Goal: Task Accomplishment & Management: Use online tool/utility

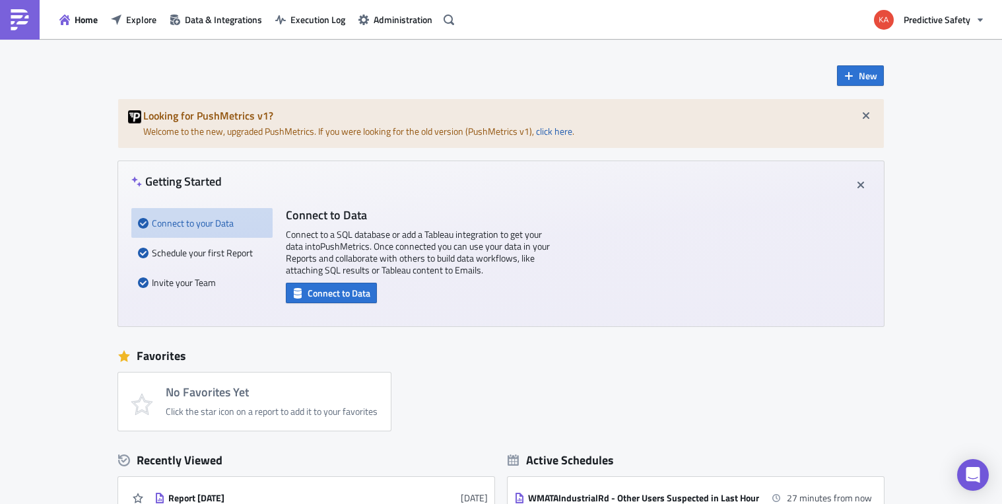
drag, startPoint x: 652, startPoint y: 382, endPoint x: 686, endPoint y: 332, distance: 60.4
click at [652, 380] on div "No Favorites Yet Click the star icon on a report to add it to your favorites" at bounding box center [507, 401] width 779 height 58
click at [138, 20] on span "Explore" at bounding box center [141, 20] width 30 height 14
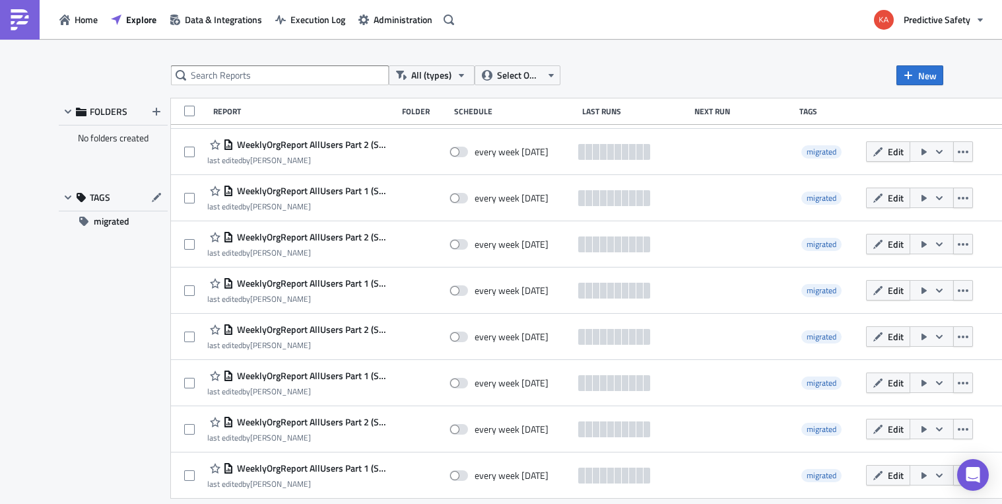
scroll to position [1498, 0]
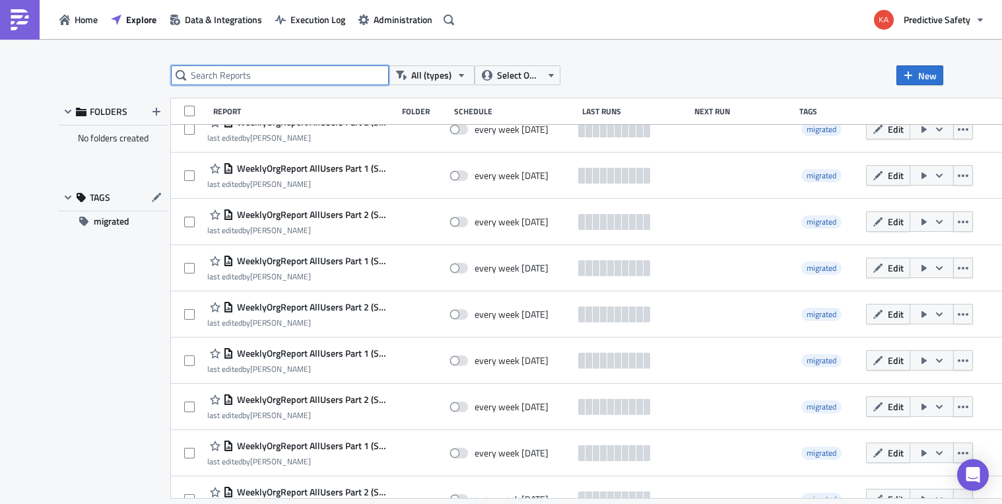
click at [258, 75] on input "text" at bounding box center [280, 75] width 218 height 20
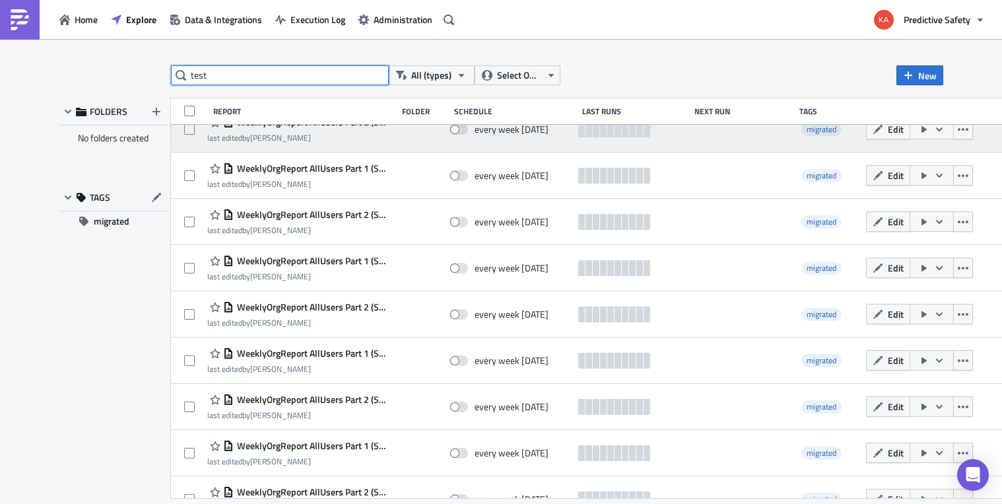
type input "test"
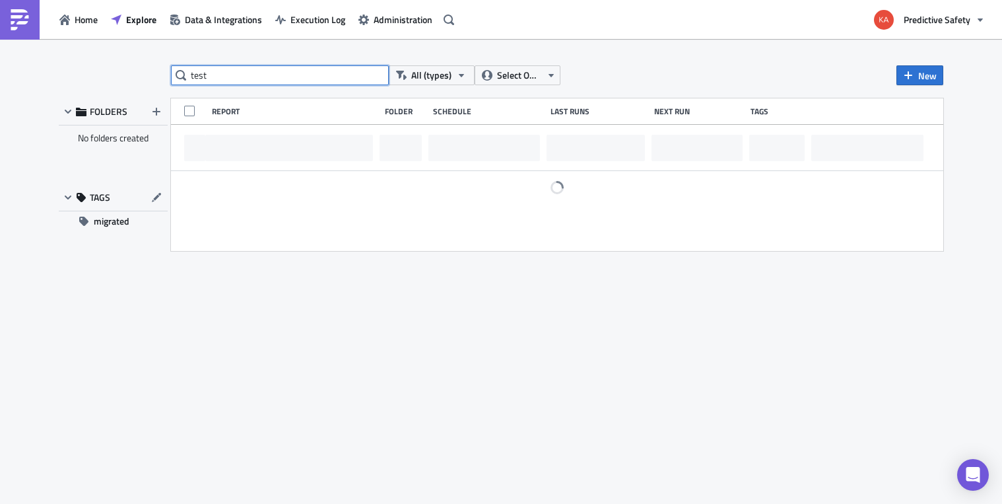
scroll to position [0, 0]
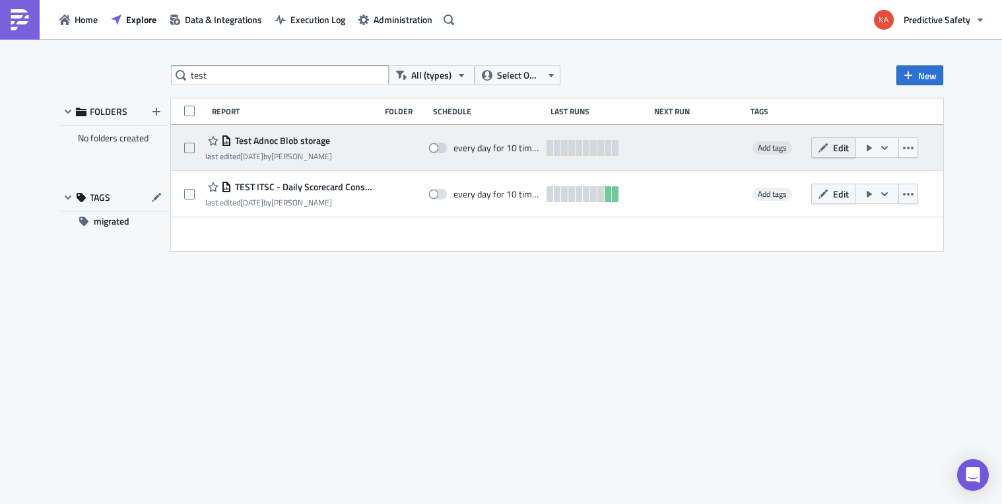
click at [839, 145] on span "Edit" at bounding box center [841, 148] width 16 height 14
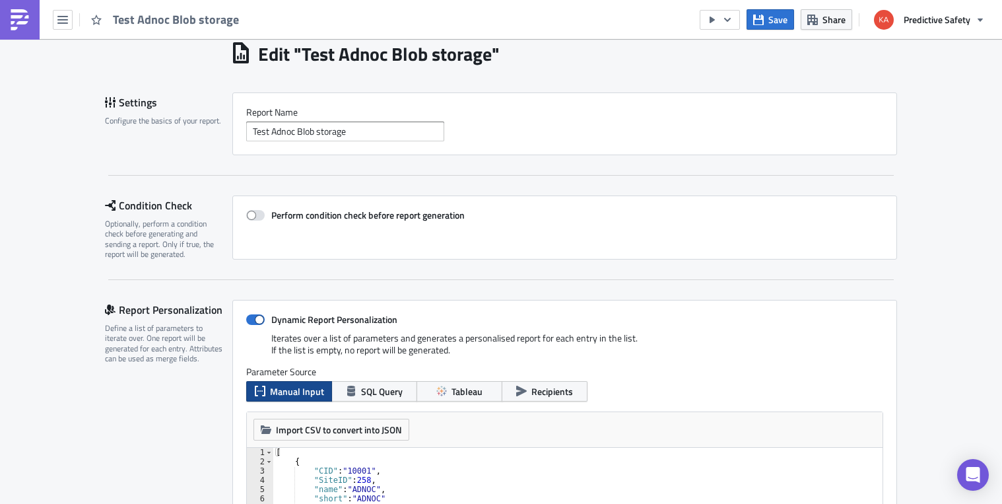
scroll to position [166, 0]
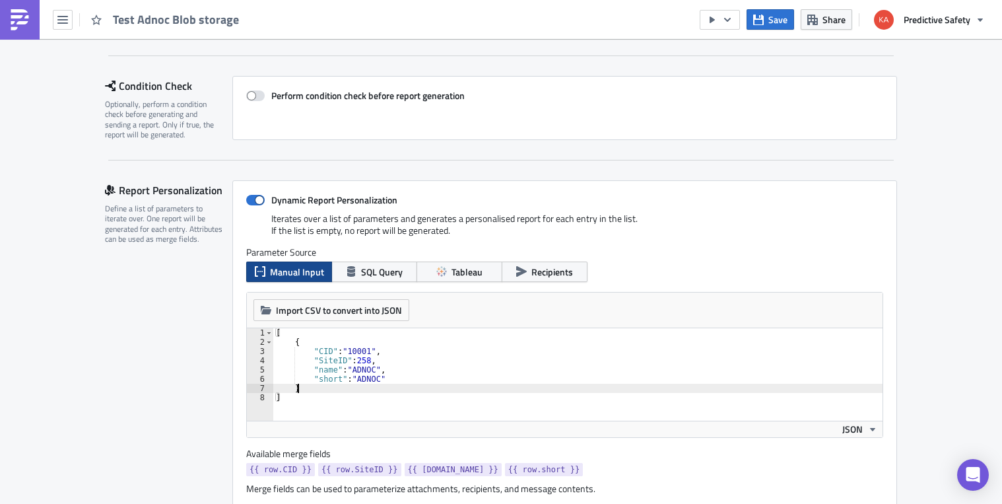
click at [394, 384] on div "[ { "CID" : "10001" , "SiteID" : 258 , "name" : "ADNOC" , "short" : "ADNOC" } ]" at bounding box center [578, 383] width 610 height 111
click at [388, 380] on div "[ { "CID" : "10001" , "SiteID" : 258 , "name" : "ADNOC" , "short" : "ADNOC" } ]" at bounding box center [578, 383] width 610 height 111
type textarea ""short": "ADNOC""
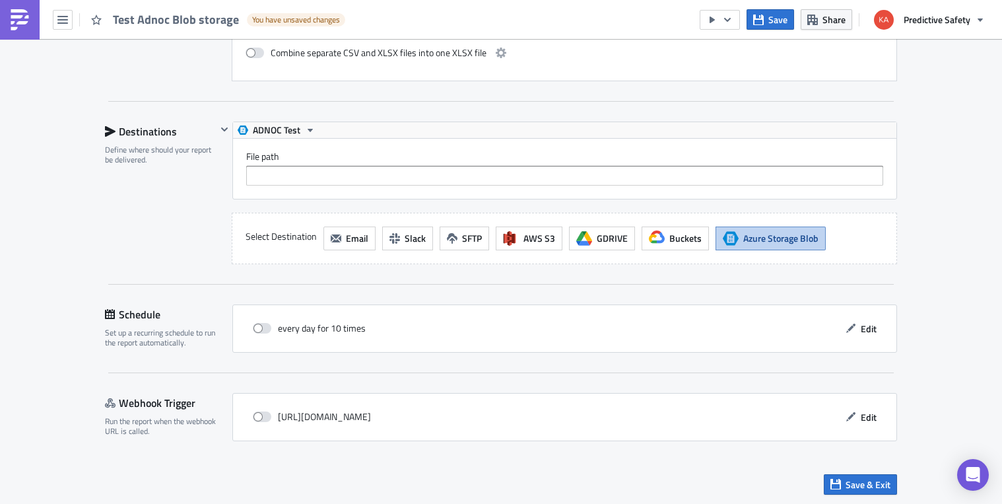
scroll to position [2309, 0]
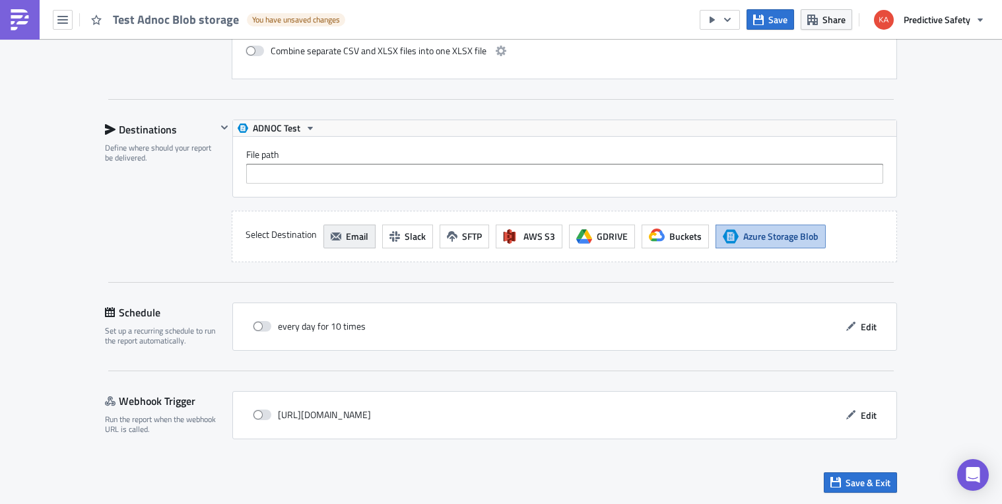
type textarea ""Email": "xyz, abc, lll""
click at [349, 232] on span "Email" at bounding box center [357, 236] width 22 height 14
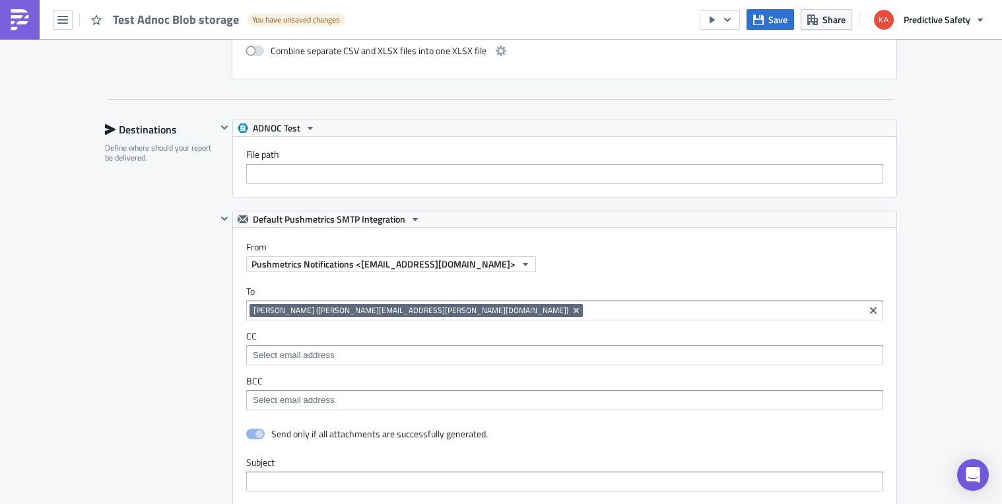
scroll to position [0, 0]
click at [586, 311] on input at bounding box center [723, 310] width 275 height 13
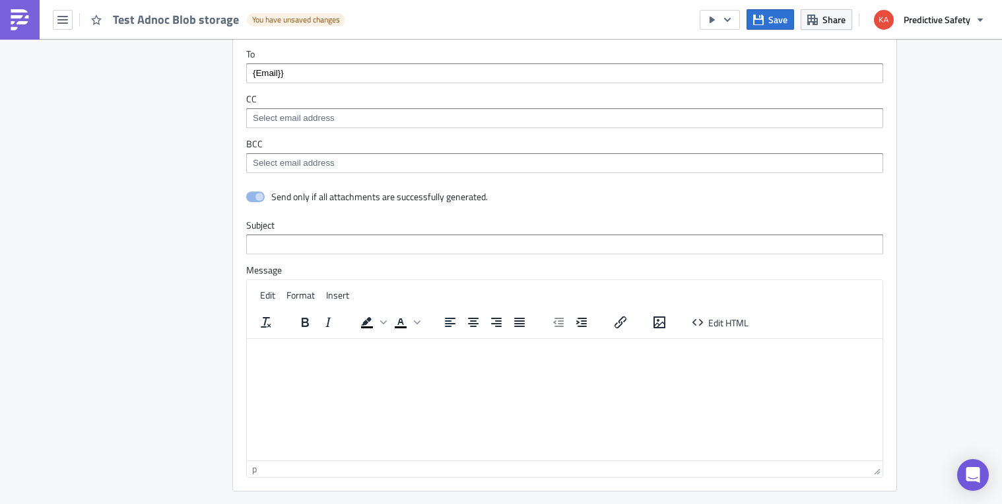
scroll to position [2642, 0]
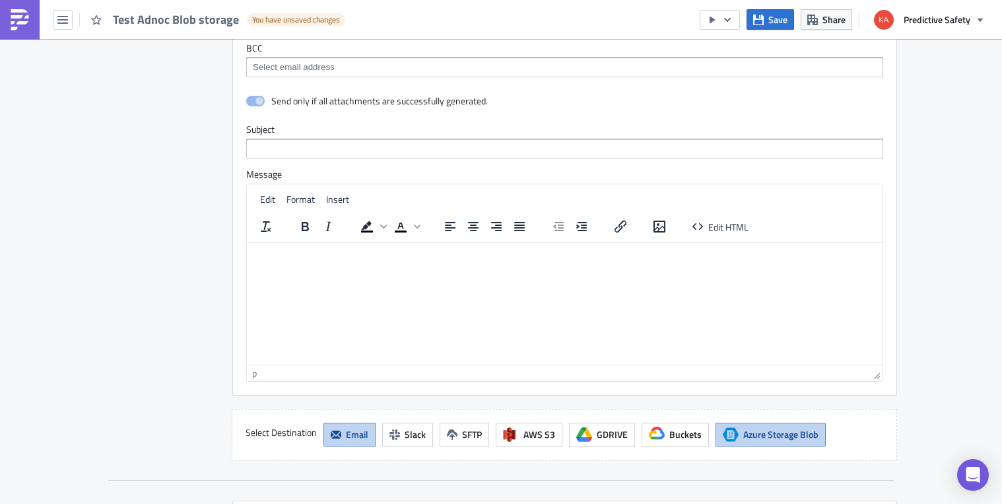
click at [355, 432] on span "Email" at bounding box center [357, 434] width 22 height 14
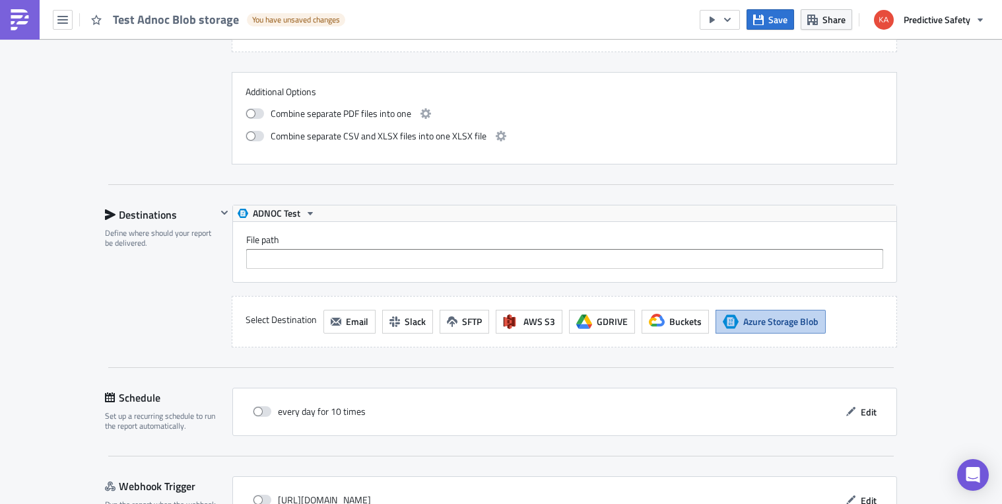
scroll to position [2225, 0]
click at [345, 318] on button "Email" at bounding box center [350, 320] width 52 height 24
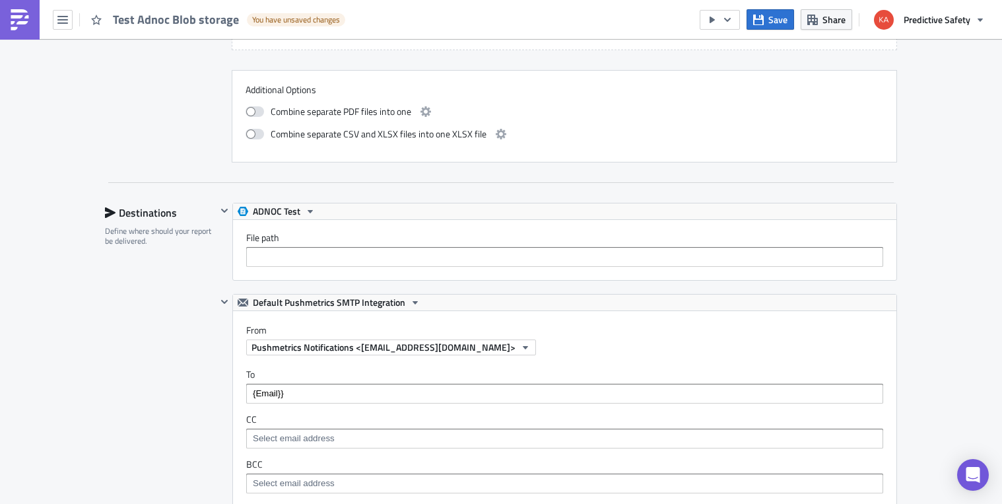
click at [251, 391] on input "{Email}}" at bounding box center [564, 393] width 629 height 13
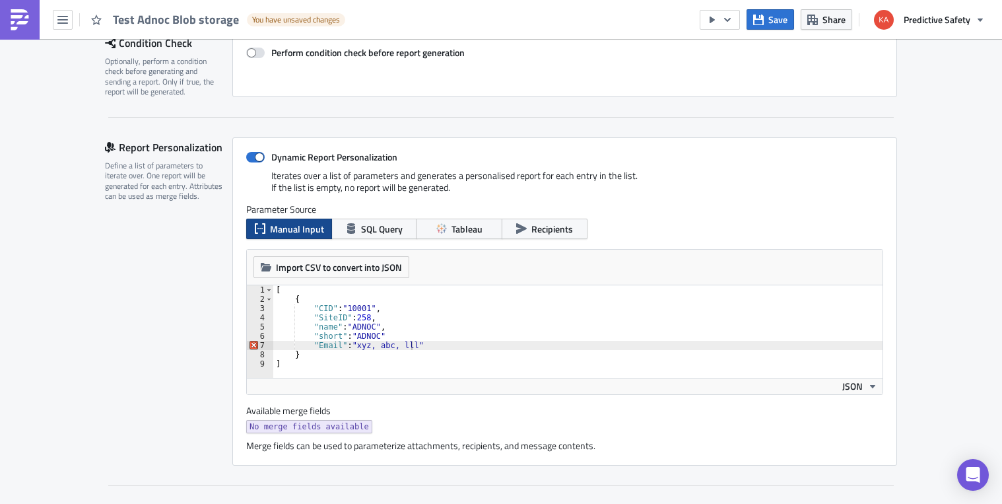
scroll to position [333, 0]
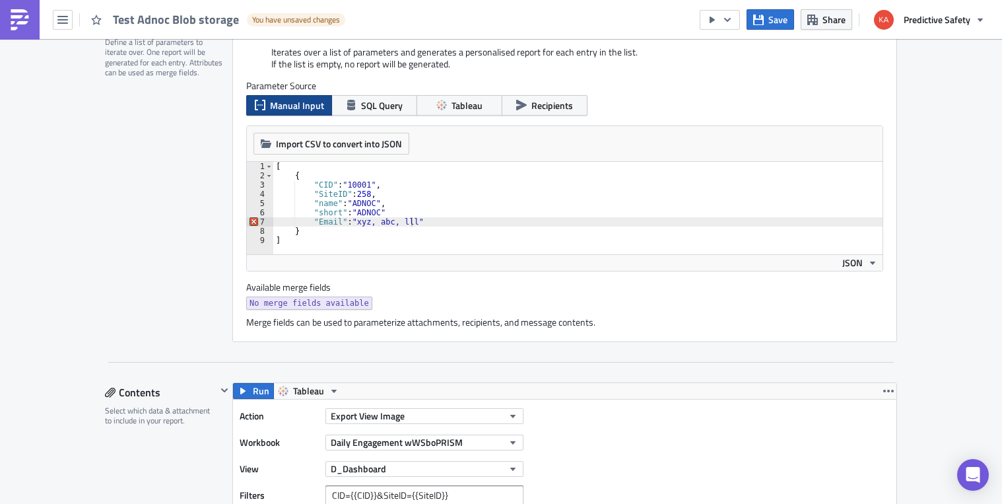
type input "{{Email}}"
drag, startPoint x: 425, startPoint y: 220, endPoint x: 312, endPoint y: 223, distance: 113.6
click at [312, 223] on div "[ { "CID" : "10001" , "SiteID" : 258 , "name" : "ADNOC" , "short" : "ADNOC" "Em…" at bounding box center [578, 217] width 610 height 111
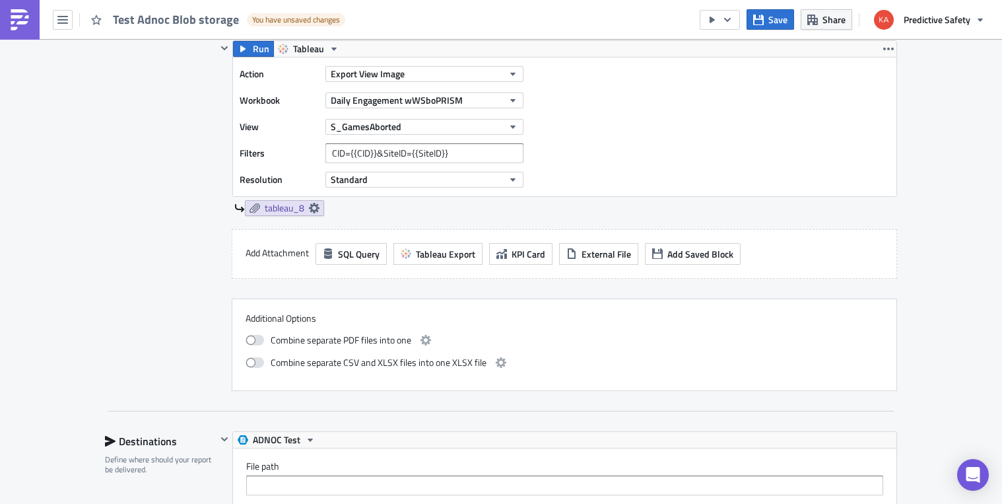
scroll to position [2330, 0]
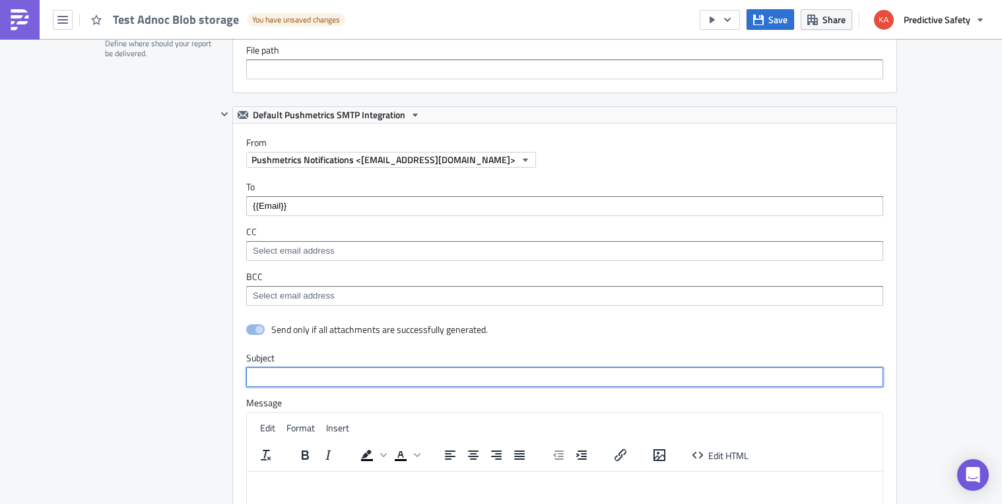
click at [277, 374] on input "text" at bounding box center [564, 377] width 637 height 20
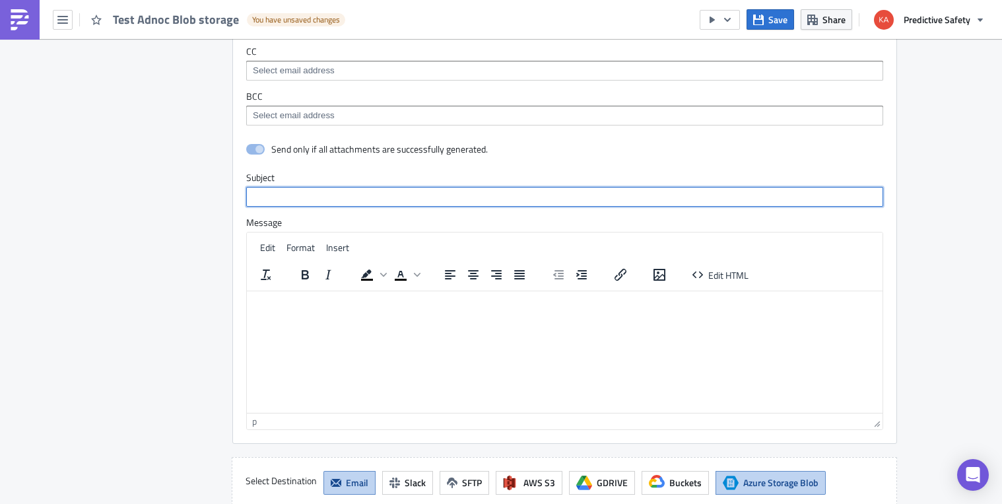
scroll to position [2663, 0]
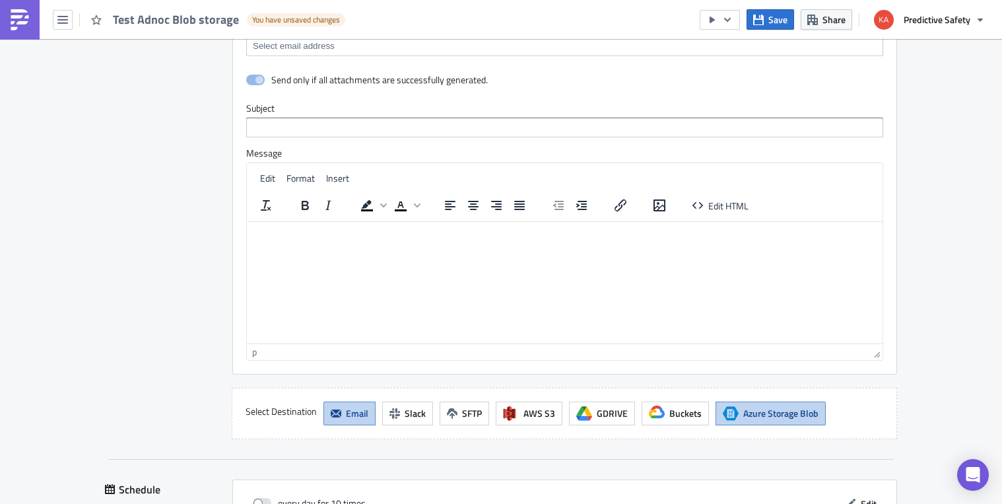
click at [287, 242] on html at bounding box center [565, 231] width 636 height 21
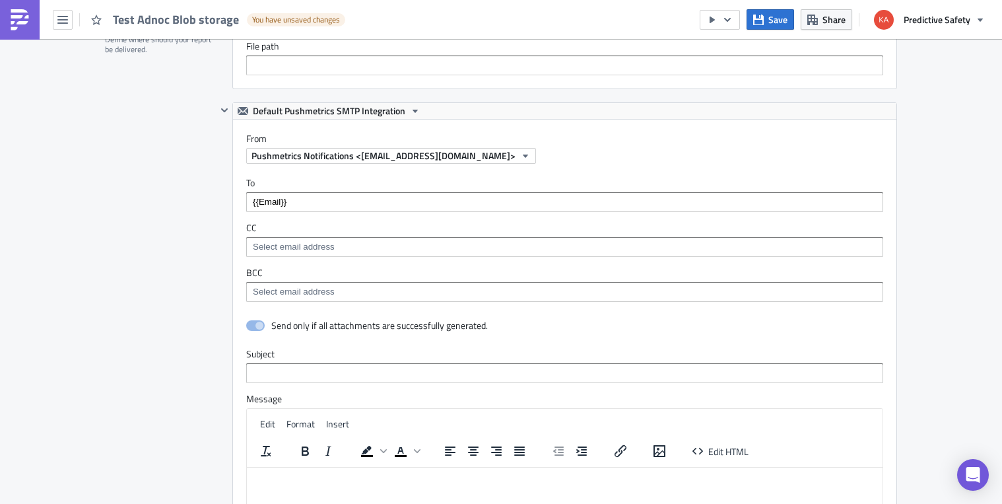
scroll to position [2413, 0]
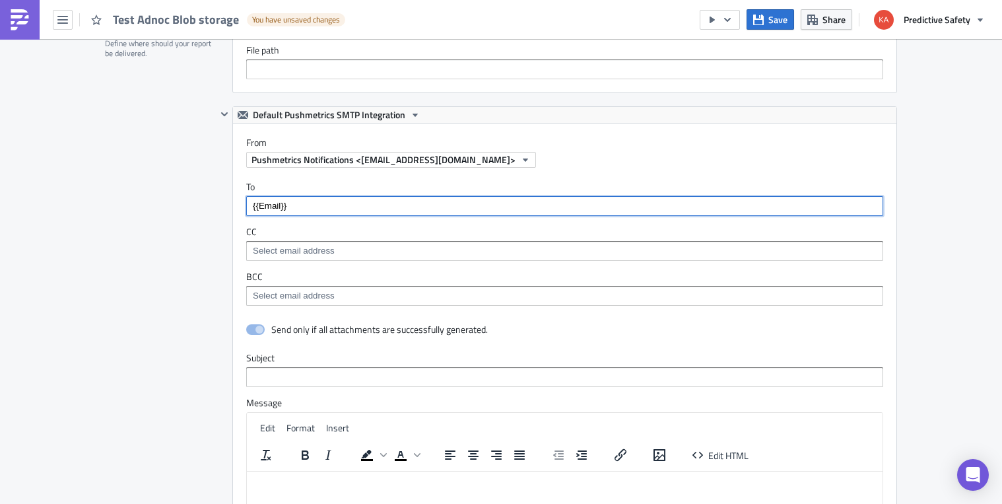
drag, startPoint x: 293, startPoint y: 207, endPoint x: 246, endPoint y: 205, distance: 46.9
click at [250, 203] on input "{{Email}}" at bounding box center [564, 205] width 629 height 13
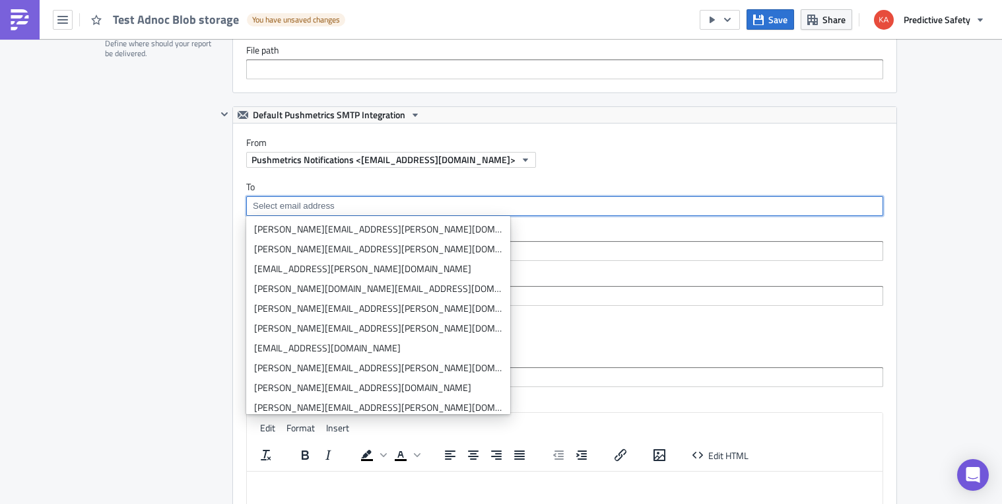
click at [257, 473] on html at bounding box center [565, 481] width 636 height 21
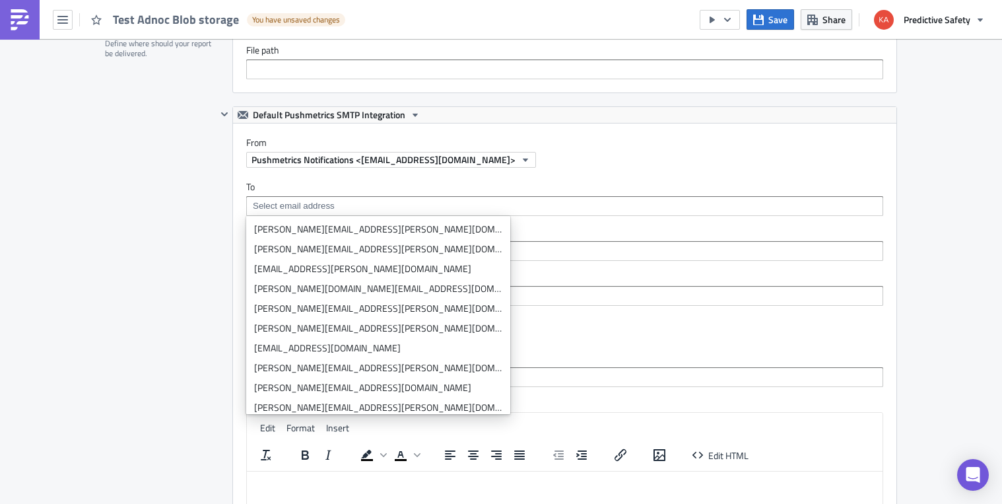
paste body "Rich Text Area. Press ALT-0 for help."
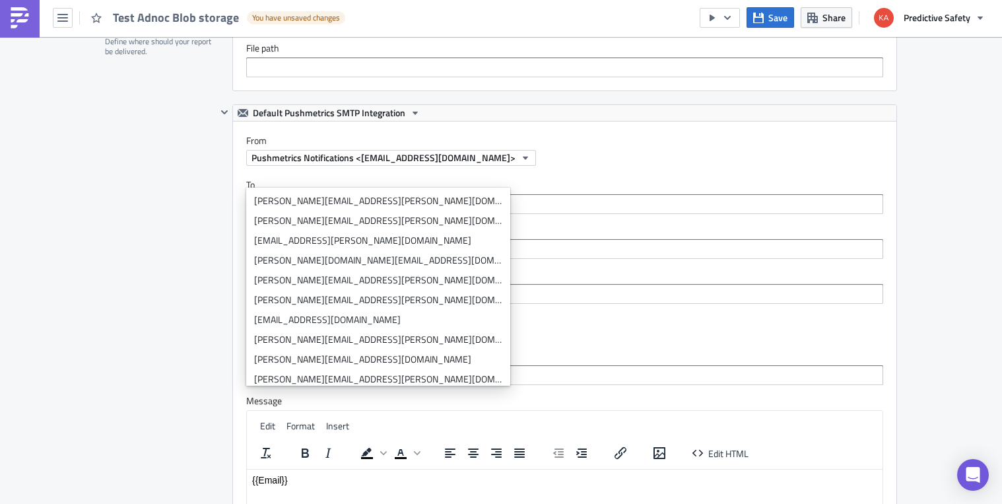
scroll to position [2439, 0]
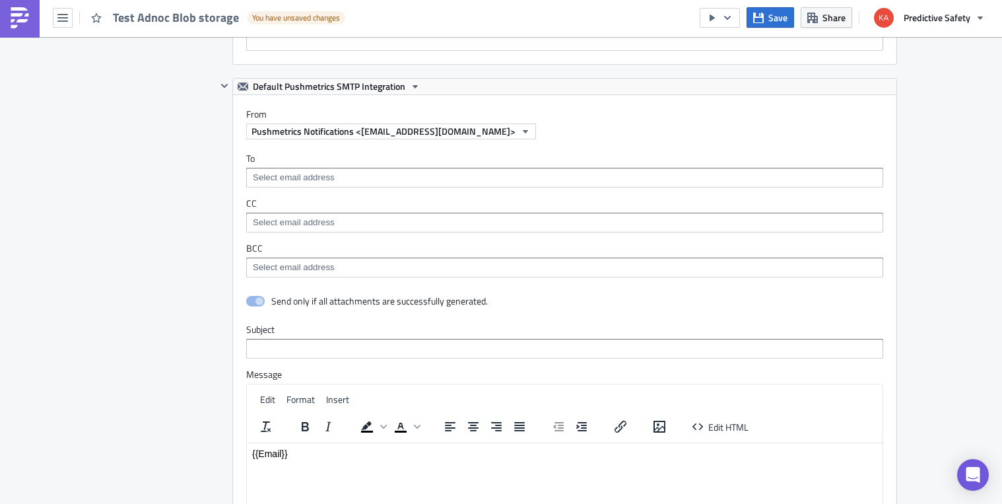
click at [600, 141] on div "To [PERSON_NAME][EMAIL_ADDRESS][PERSON_NAME][DOMAIN_NAME] CC BCC" at bounding box center [565, 214] width 664 height 151
click at [315, 453] on p "{{Email}}" at bounding box center [564, 453] width 625 height 11
click at [348, 177] on input at bounding box center [564, 177] width 629 height 13
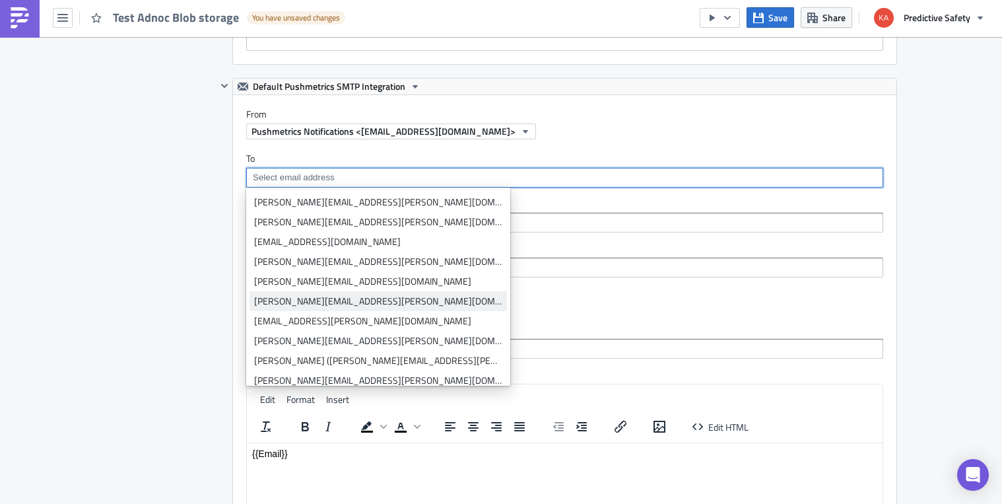
scroll to position [166, 0]
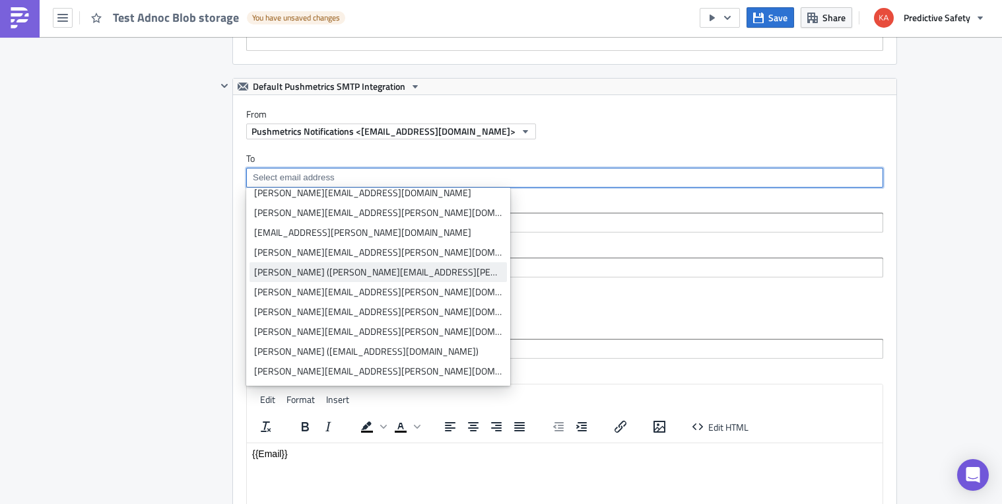
click at [333, 271] on div "[PERSON_NAME] ([PERSON_NAME][EMAIL_ADDRESS][PERSON_NAME][DOMAIN_NAME])" at bounding box center [378, 271] width 248 height 13
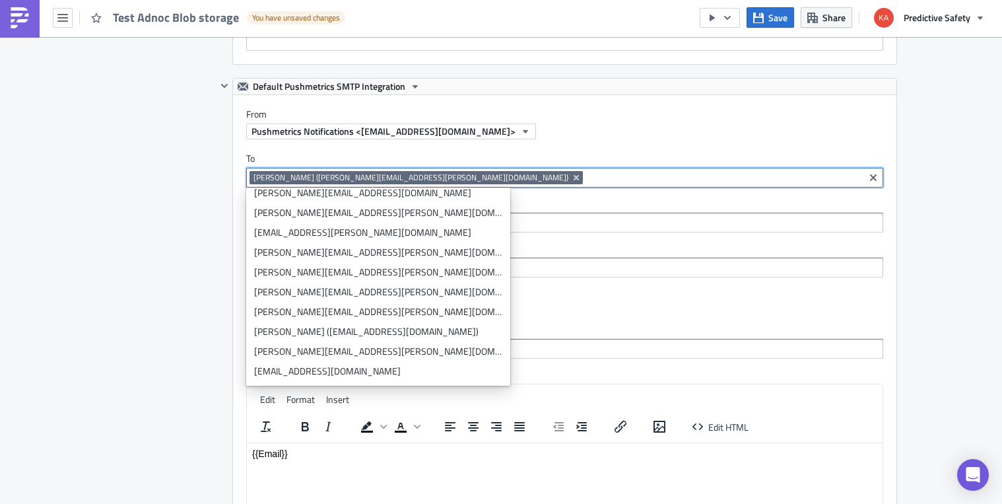
scroll to position [0, 0]
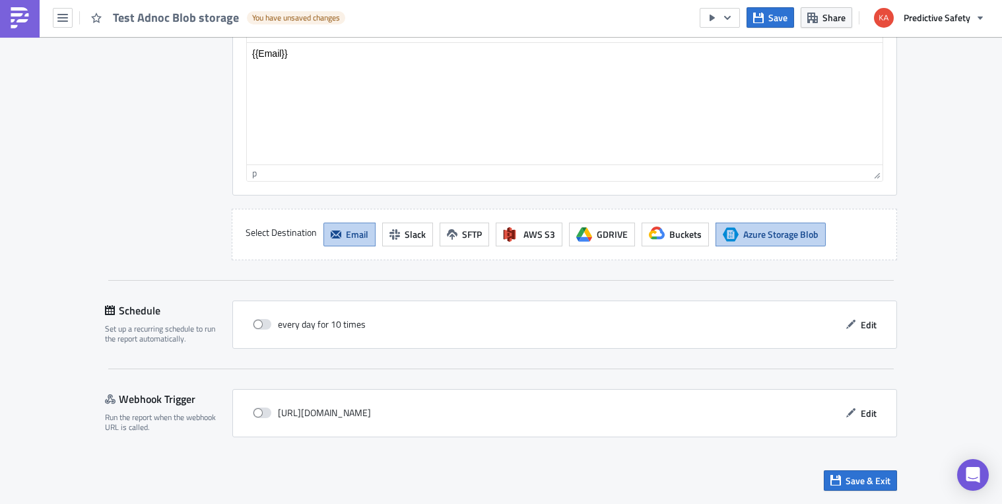
scroll to position [2340, 0]
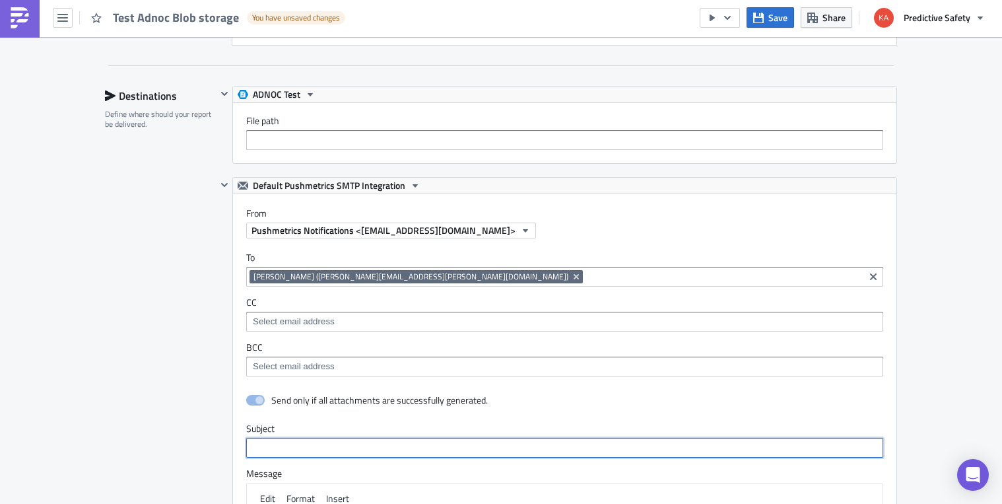
click at [273, 448] on input "text" at bounding box center [564, 448] width 637 height 20
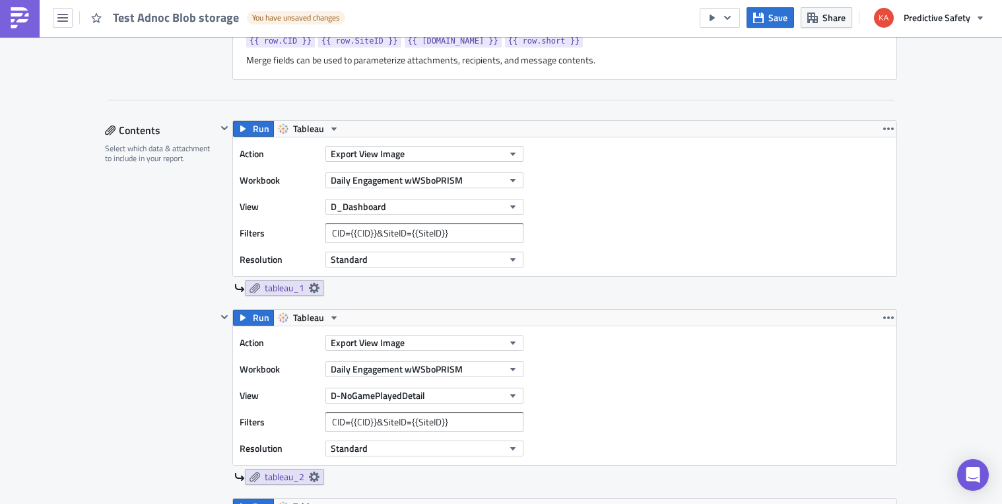
scroll to position [0, 0]
